Goal: Transaction & Acquisition: Purchase product/service

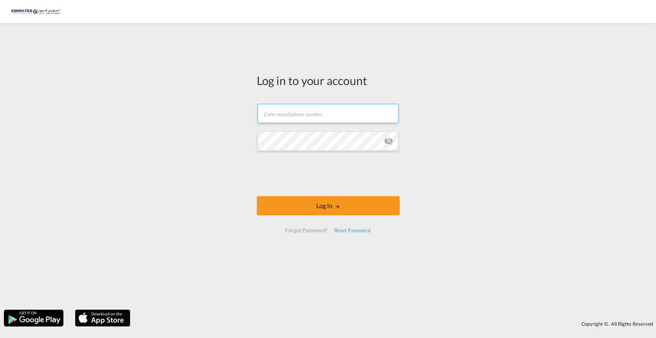
click at [311, 110] on input "text" at bounding box center [328, 113] width 141 height 19
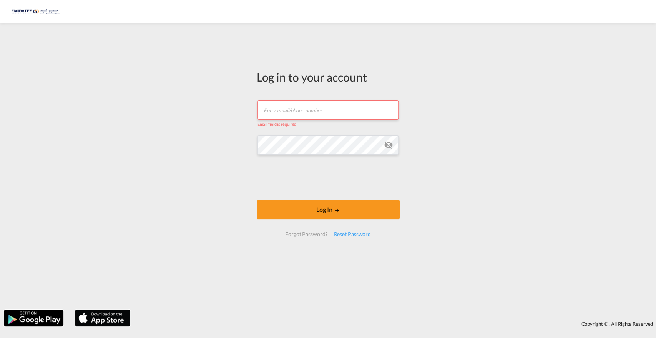
type input "[EMAIL_ADDRESS][DOMAIN_NAME]"
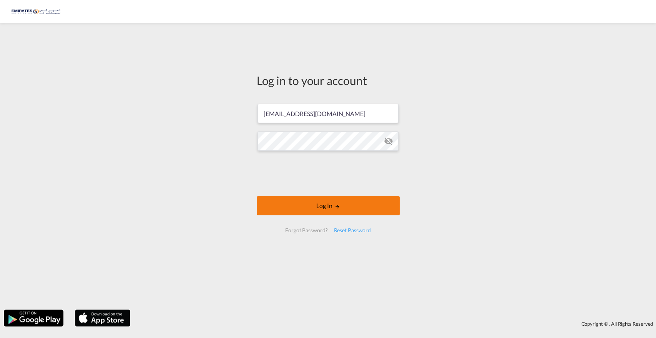
click at [319, 199] on button "Log In" at bounding box center [328, 205] width 143 height 19
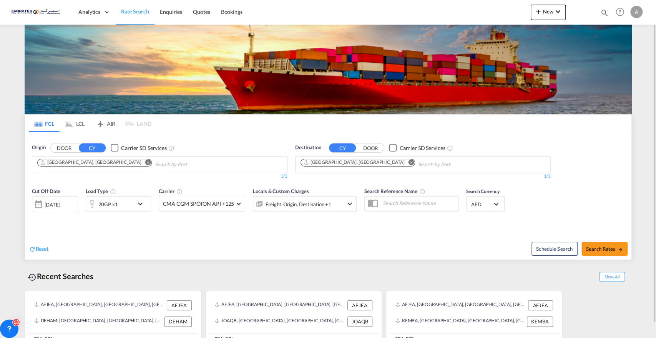
click at [358, 162] on md-icon "Remove" at bounding box center [411, 162] width 6 height 6
type input "[GEOGRAPHIC_DATA]"
click at [314, 179] on div "[GEOGRAPHIC_DATA] [GEOGRAPHIC_DATA] ZADUR" at bounding box center [360, 181] width 146 height 23
click at [358, 203] on span "Search Rates" at bounding box center [604, 249] width 37 height 6
type input "AEJEA to ZADUR / [DATE]"
